Goal: Transaction & Acquisition: Purchase product/service

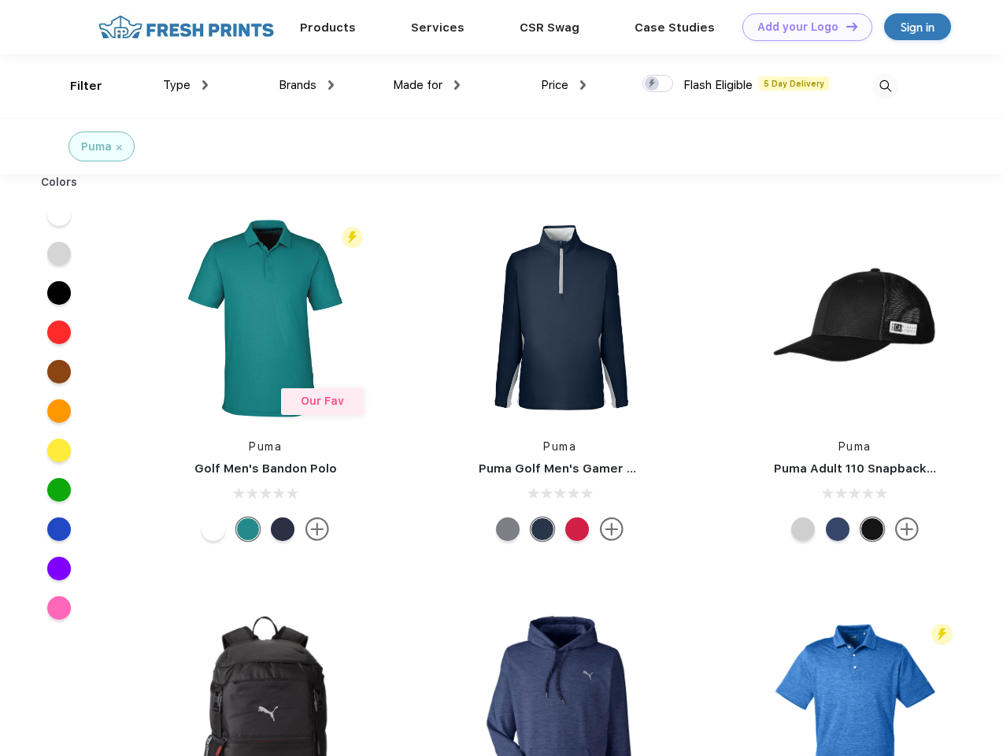
scroll to position [1, 0]
click at [801, 27] on link "Add your Logo Design Tool" at bounding box center [807, 27] width 130 height 28
click at [0, 0] on div "Design Tool" at bounding box center [0, 0] width 0 height 0
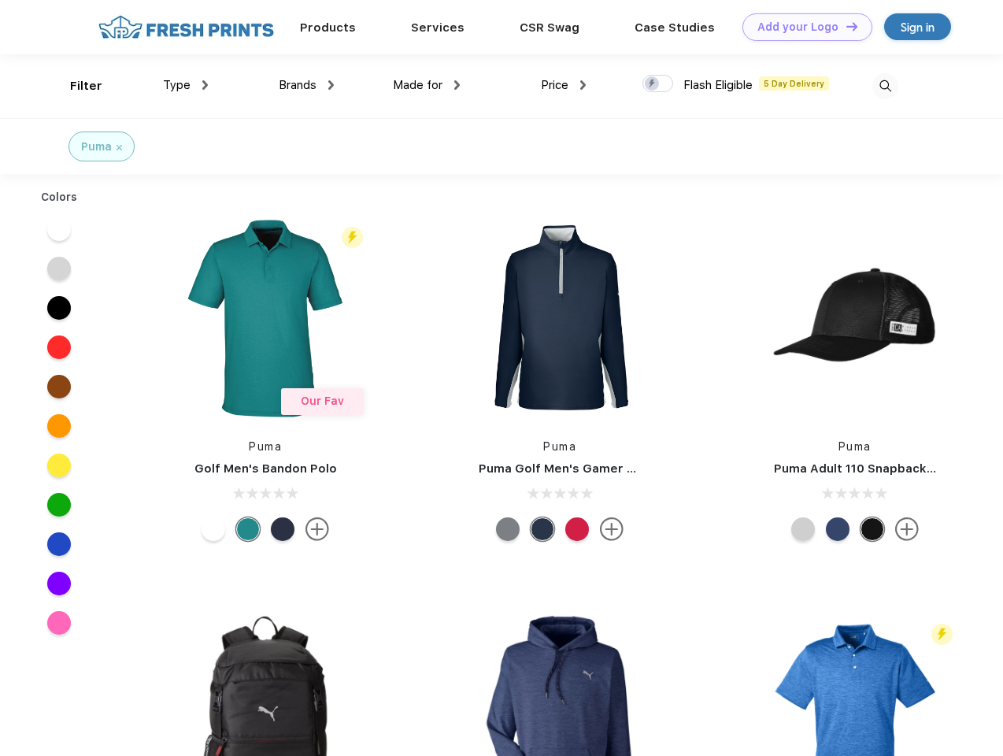
click at [845, 26] on link "Add your Logo Design Tool" at bounding box center [807, 27] width 130 height 28
click at [76, 86] on div "Filter" at bounding box center [86, 86] width 32 height 18
click at [186, 85] on span "Type" at bounding box center [177, 85] width 28 height 14
click at [306, 85] on span "Brands" at bounding box center [298, 85] width 38 height 14
click at [427, 85] on span "Made for" at bounding box center [418, 85] width 50 height 14
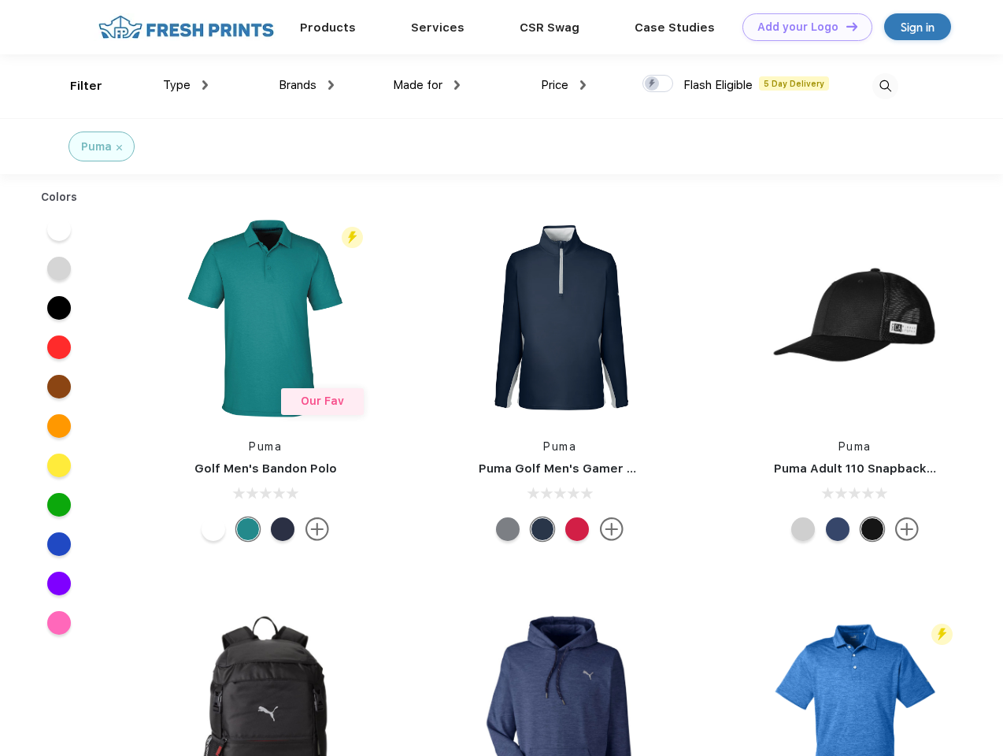
click at [564, 85] on span "Price" at bounding box center [555, 85] width 28 height 14
click at [658, 84] on div at bounding box center [657, 83] width 31 height 17
click at [653, 84] on input "checkbox" at bounding box center [647, 79] width 10 height 10
click at [885, 86] on img at bounding box center [885, 86] width 26 height 26
